Goal: Complete application form

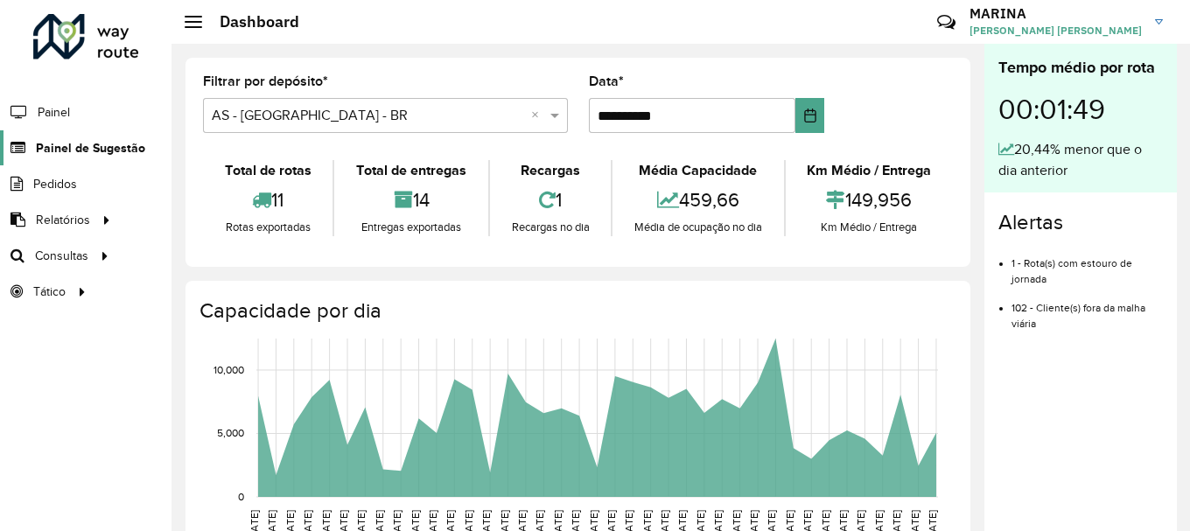
click at [102, 132] on link "Painel de Sugestão" at bounding box center [72, 147] width 145 height 35
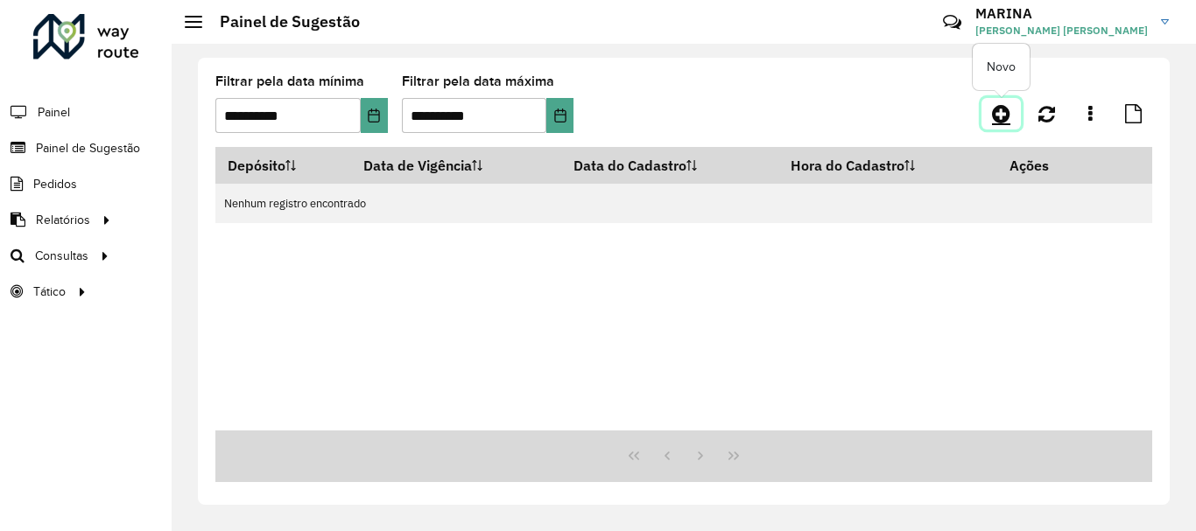
click at [1006, 122] on icon at bounding box center [1001, 113] width 18 height 21
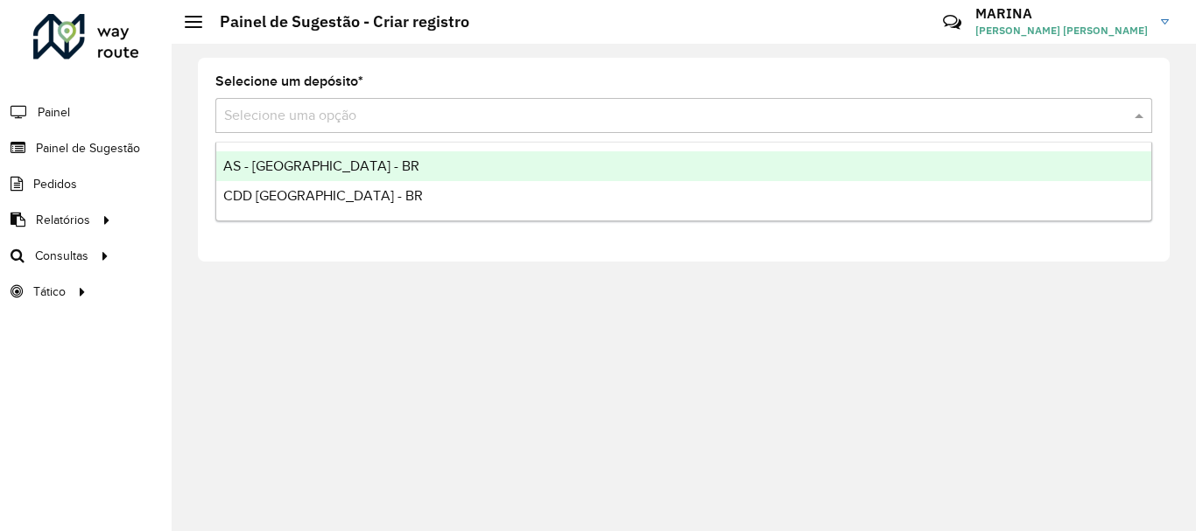
click at [256, 109] on input "text" at bounding box center [666, 116] width 884 height 21
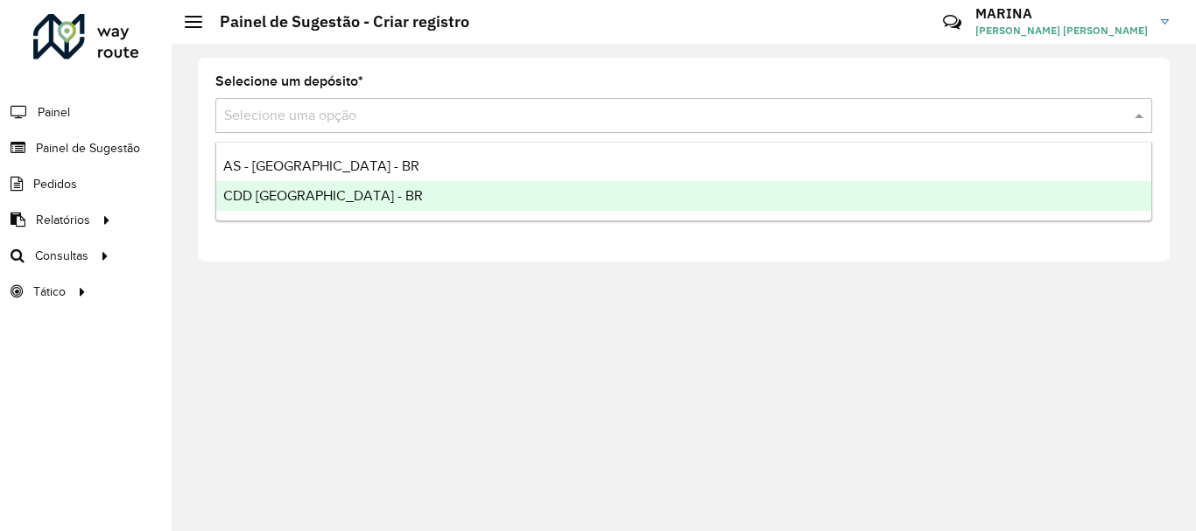
click at [265, 195] on span "CDD [GEOGRAPHIC_DATA] - BR" at bounding box center [323, 195] width 200 height 15
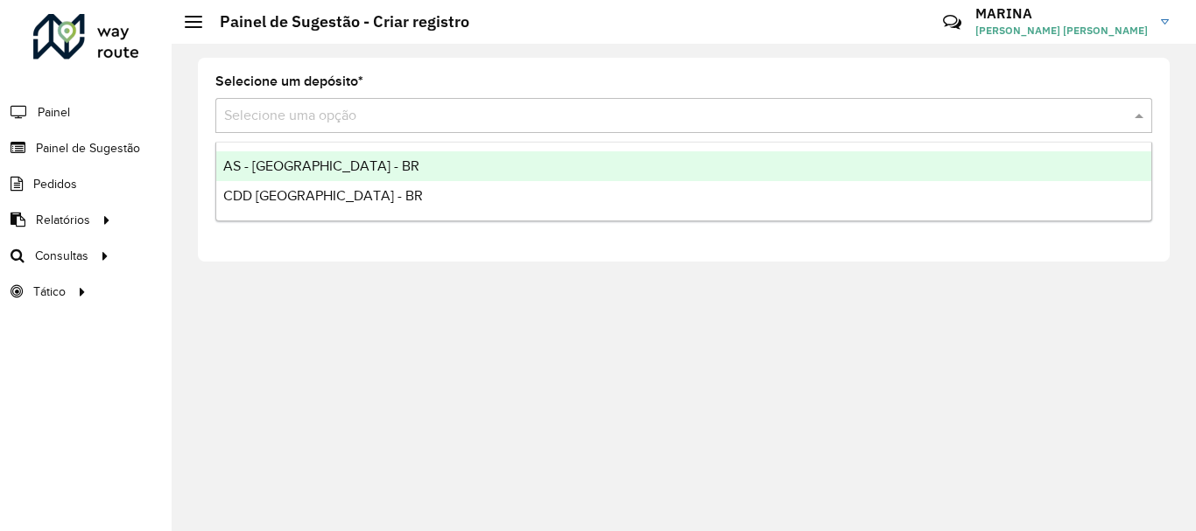
click at [797, 110] on input "text" at bounding box center [666, 116] width 884 height 21
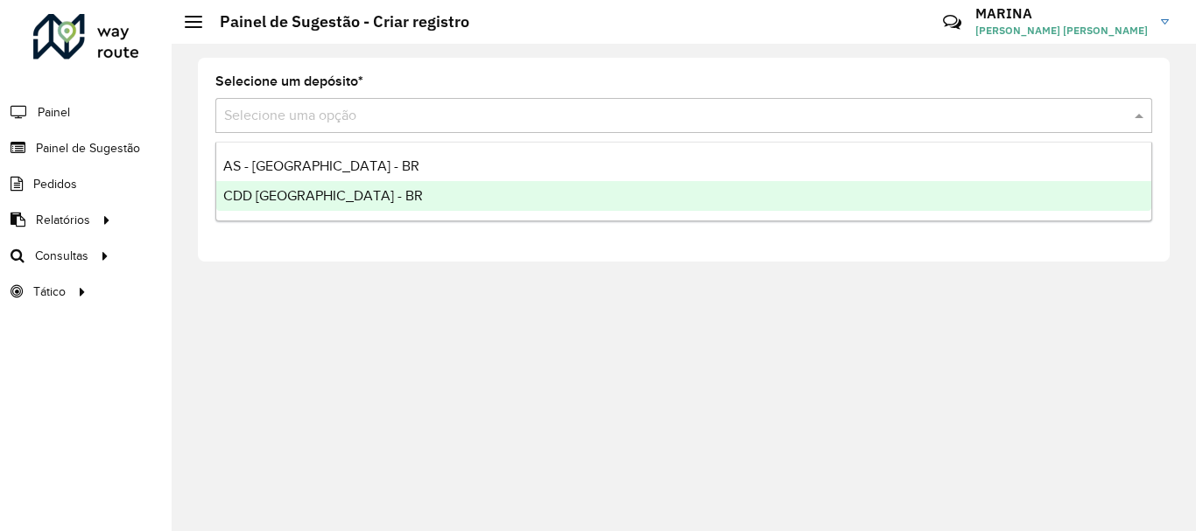
click at [278, 190] on span "CDD [GEOGRAPHIC_DATA] - BR" at bounding box center [323, 195] width 200 height 15
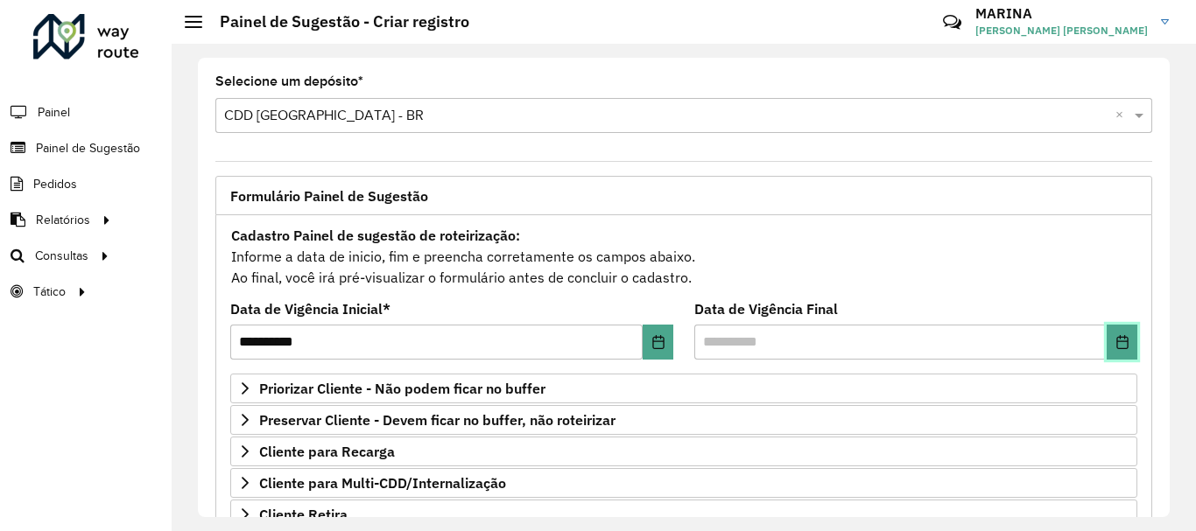
click at [1112, 351] on button "Choose Date" at bounding box center [1121, 342] width 31 height 35
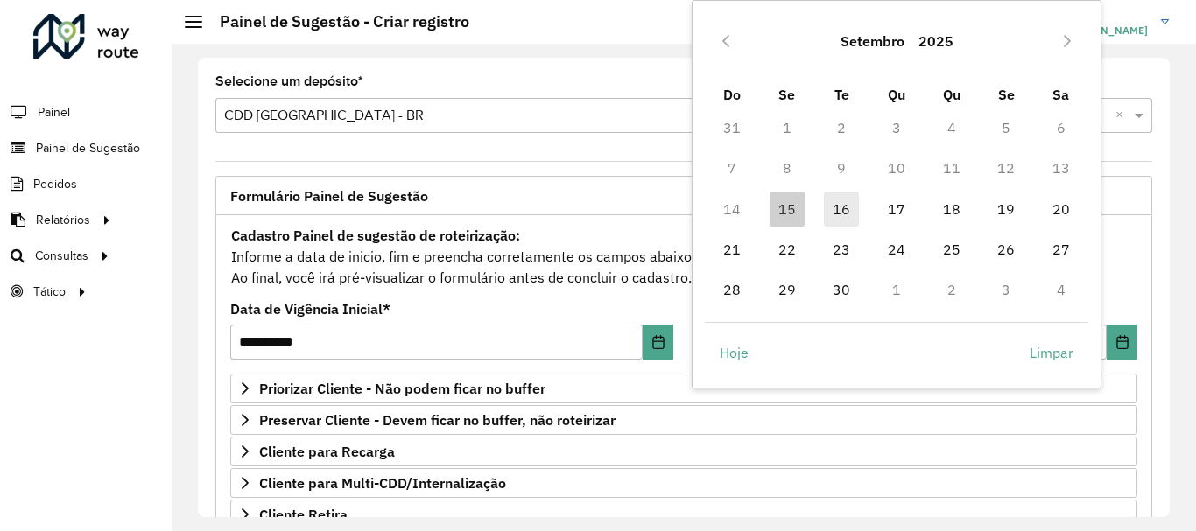
click at [845, 207] on span "16" at bounding box center [841, 209] width 35 height 35
type input "**********"
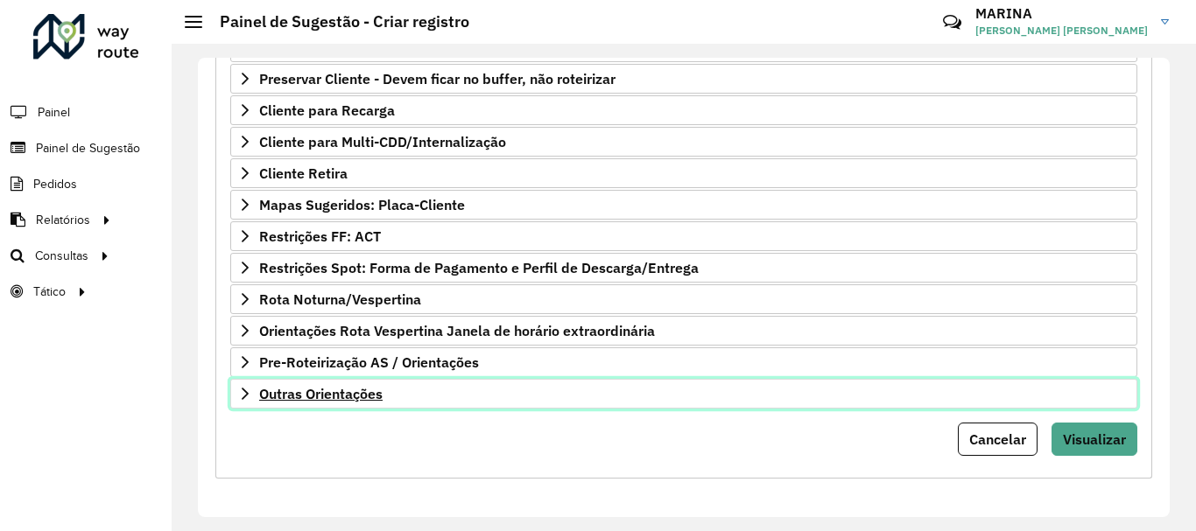
click at [408, 392] on link "Outras Orientações" at bounding box center [683, 394] width 907 height 30
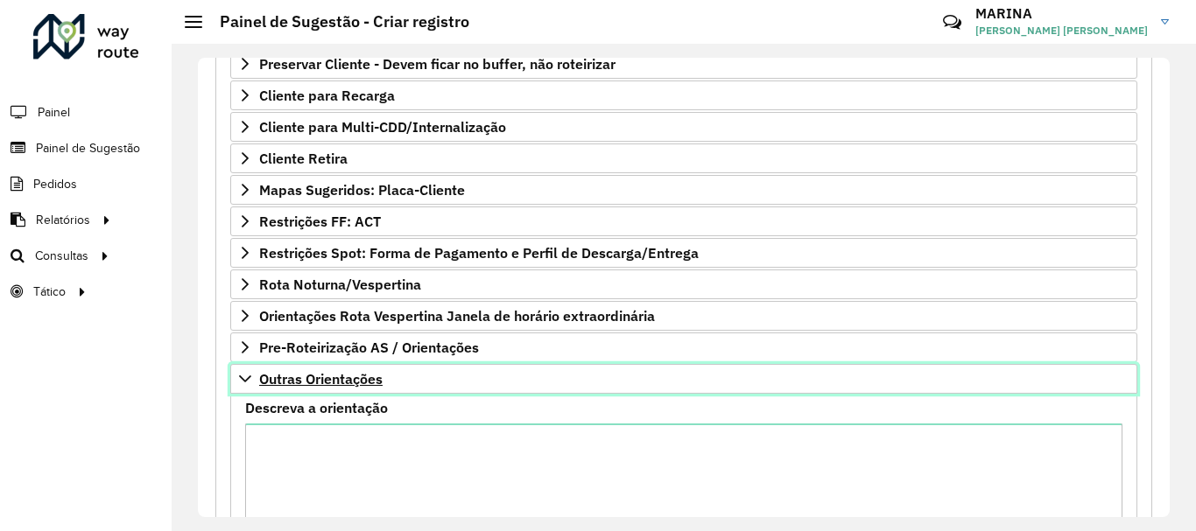
scroll to position [519, 0]
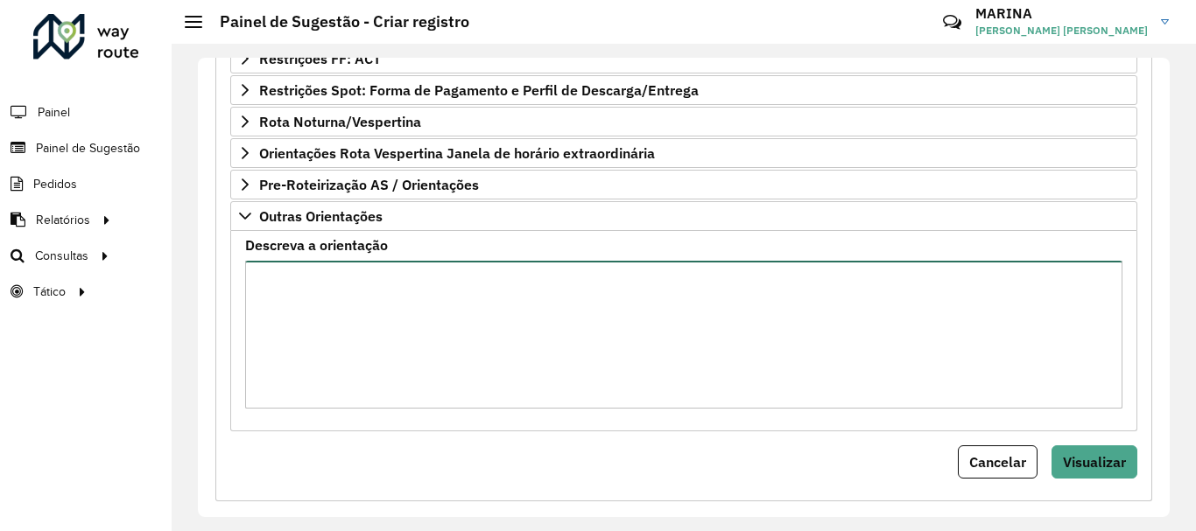
click at [414, 351] on textarea "Descreva a orientação" at bounding box center [683, 335] width 877 height 148
paste textarea "**********"
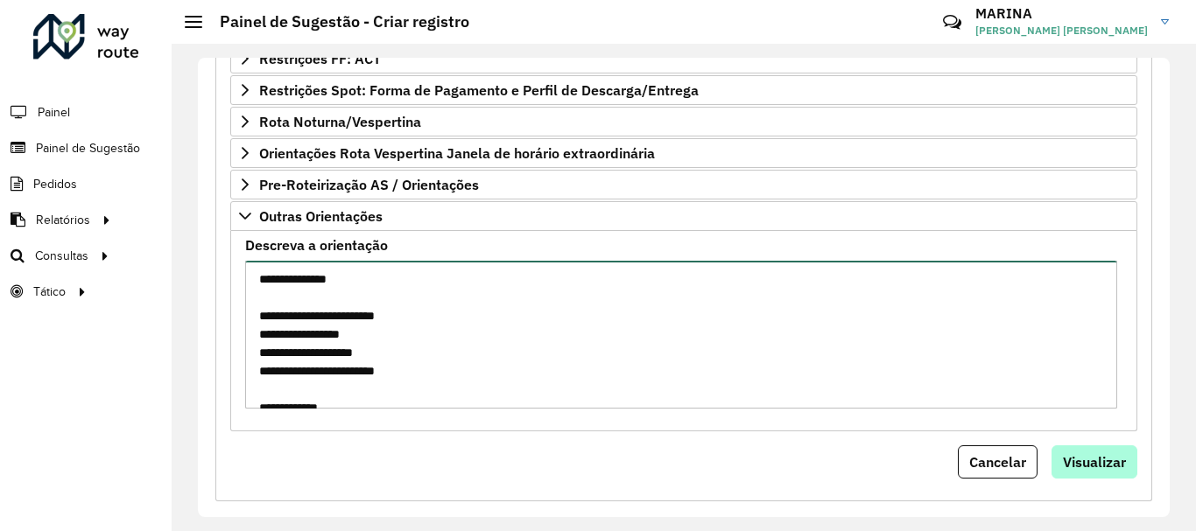
type textarea "**********"
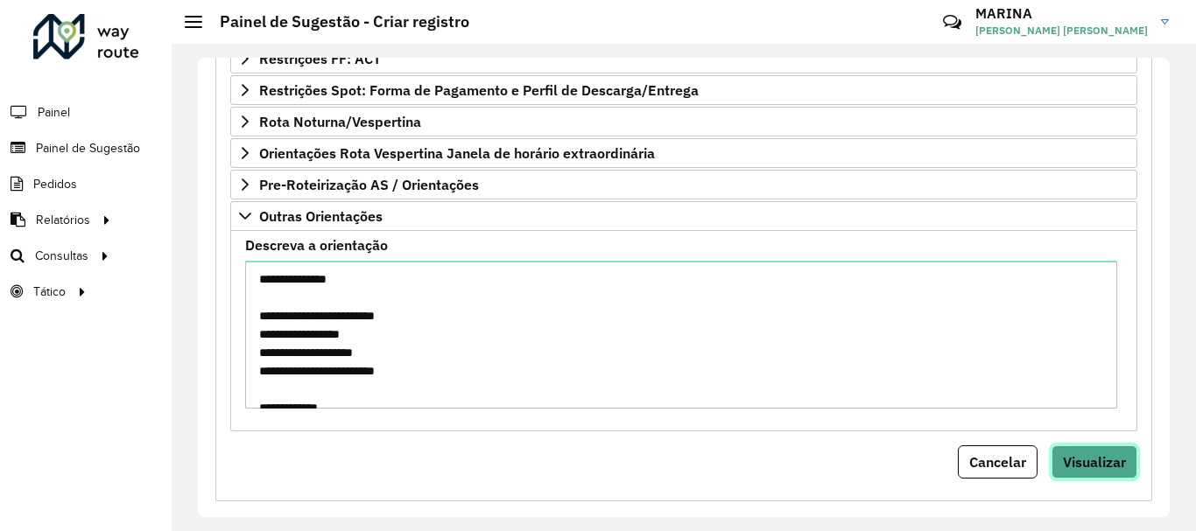
click at [1126, 459] on button "Visualizar" at bounding box center [1094, 461] width 86 height 33
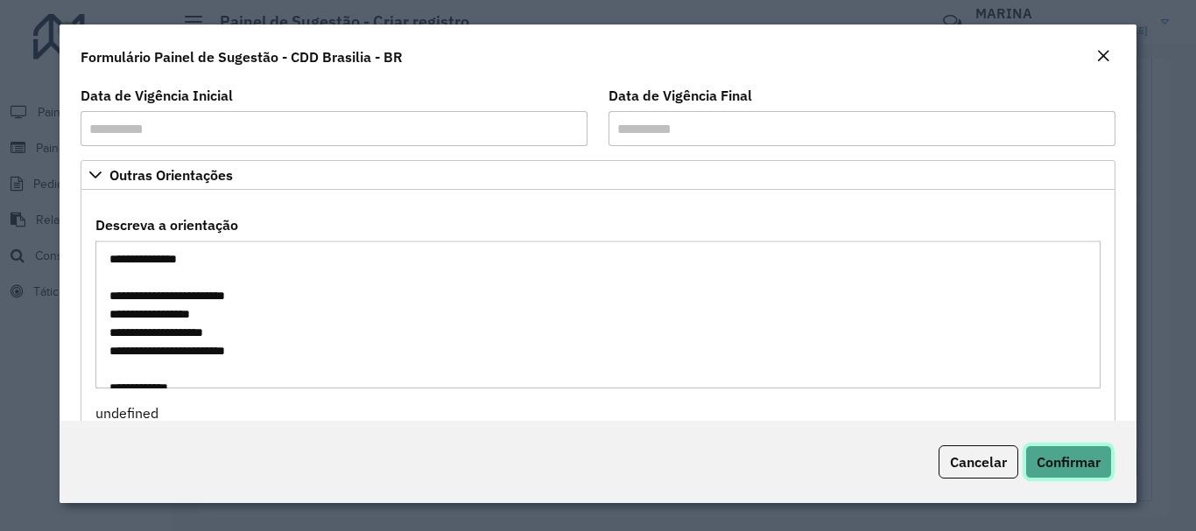
click at [1091, 462] on span "Confirmar" at bounding box center [1068, 462] width 64 height 18
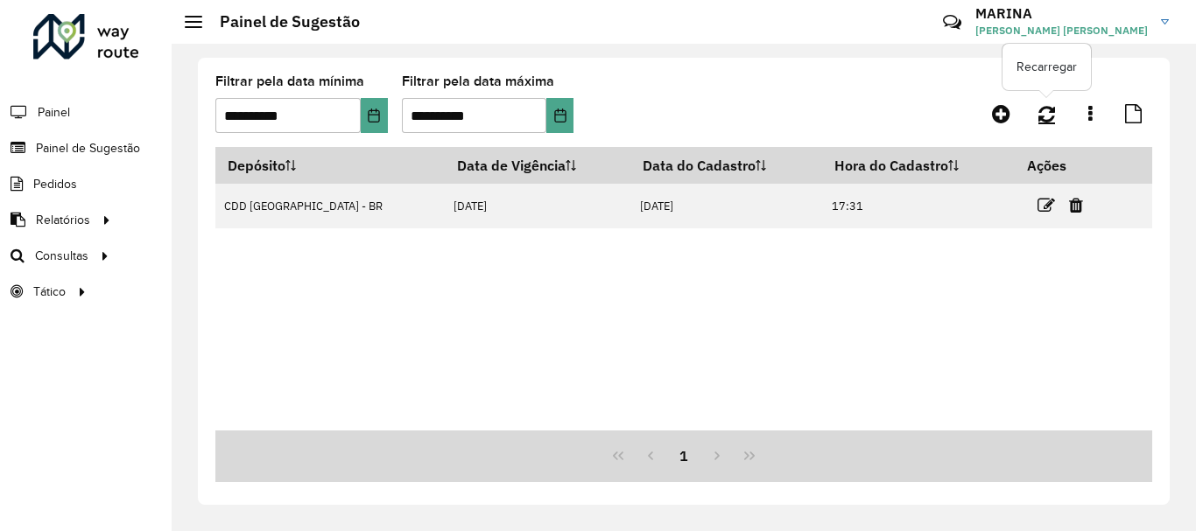
click at [1045, 108] on icon at bounding box center [1046, 113] width 17 height 19
